Goal: Transaction & Acquisition: Download file/media

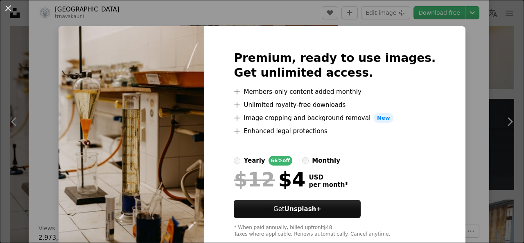
scroll to position [16817, 0]
click at [456, 42] on div "An X shape Premium, ready to use images. Get unlimited access. A plus sign Memb…" at bounding box center [262, 121] width 524 height 243
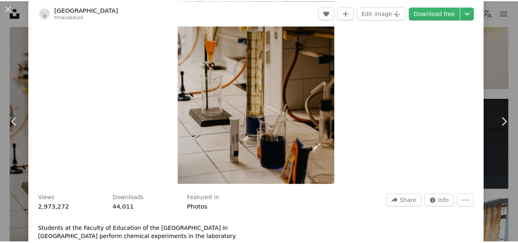
scroll to position [91, 0]
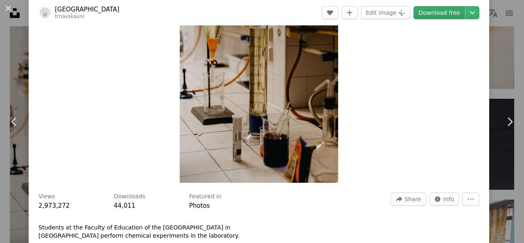
click at [435, 18] on link "Download free" at bounding box center [440, 12] width 52 height 13
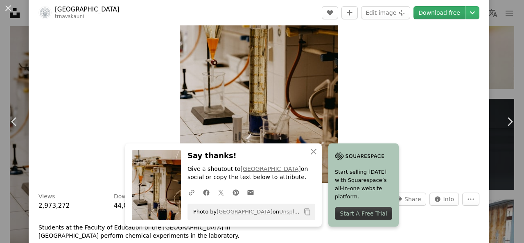
click at [435, 12] on link "Download free" at bounding box center [440, 12] width 52 height 13
click at [489, 41] on div "An X shape Chevron left Chevron right [GEOGRAPHIC_DATA] trnavskauni A heart A p…" at bounding box center [262, 121] width 524 height 243
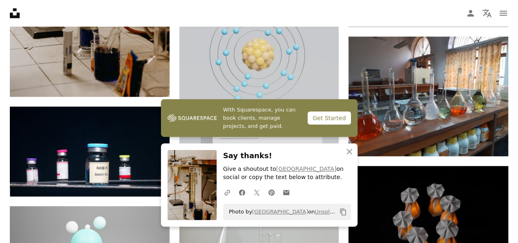
scroll to position [2077, 0]
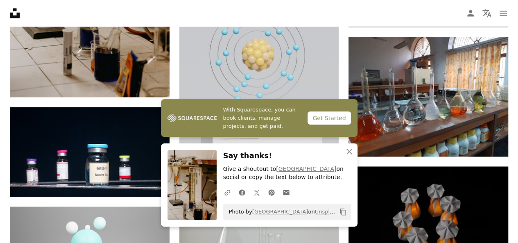
click at [322, 120] on div "Get Started" at bounding box center [329, 117] width 43 height 13
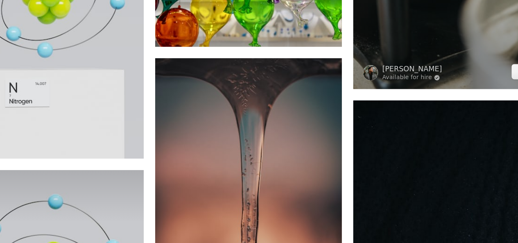
scroll to position [8454, 0]
